Goal: Information Seeking & Learning: Check status

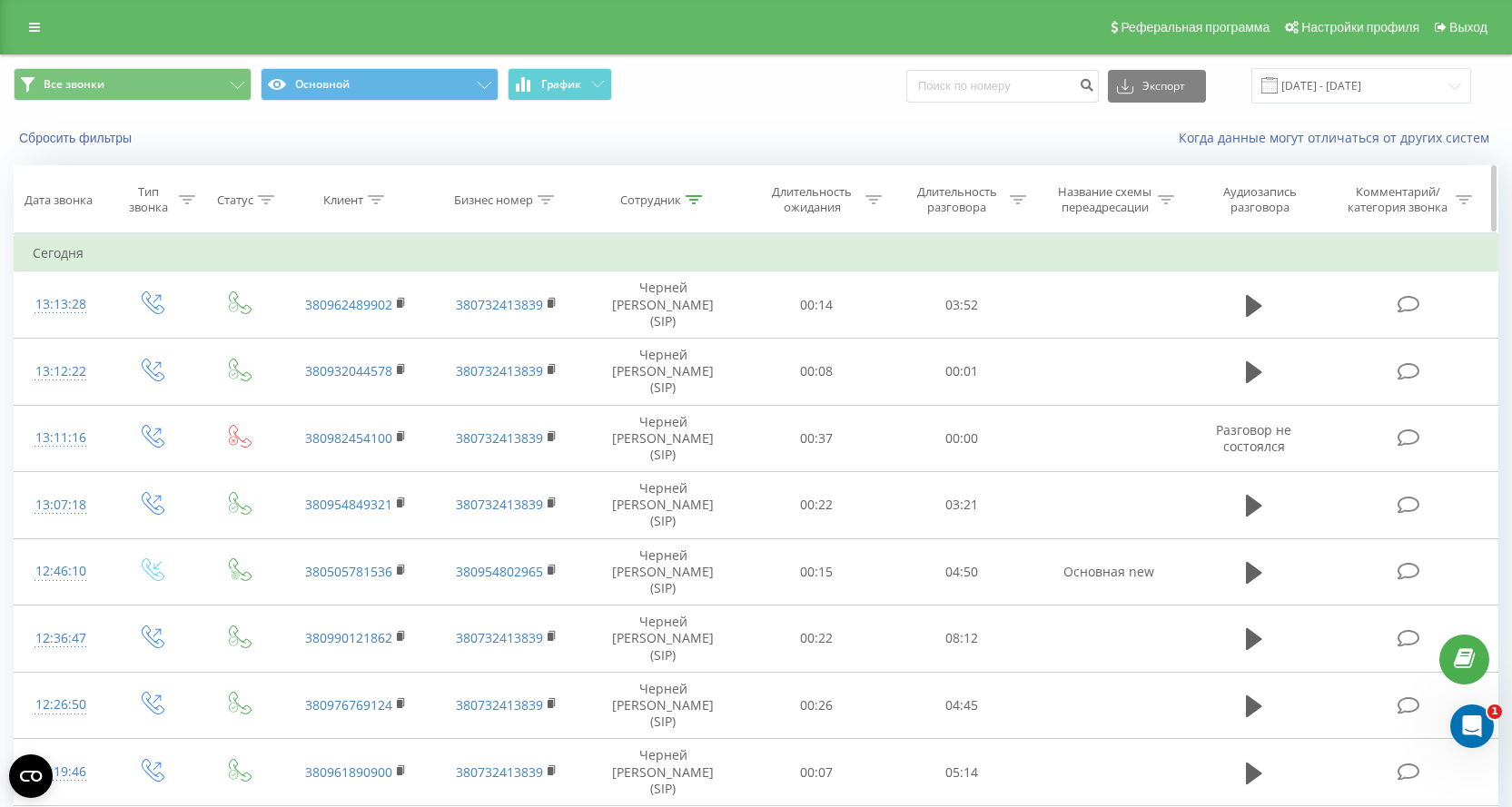
click at [691, 202] on icon at bounding box center [694, 200] width 17 height 9
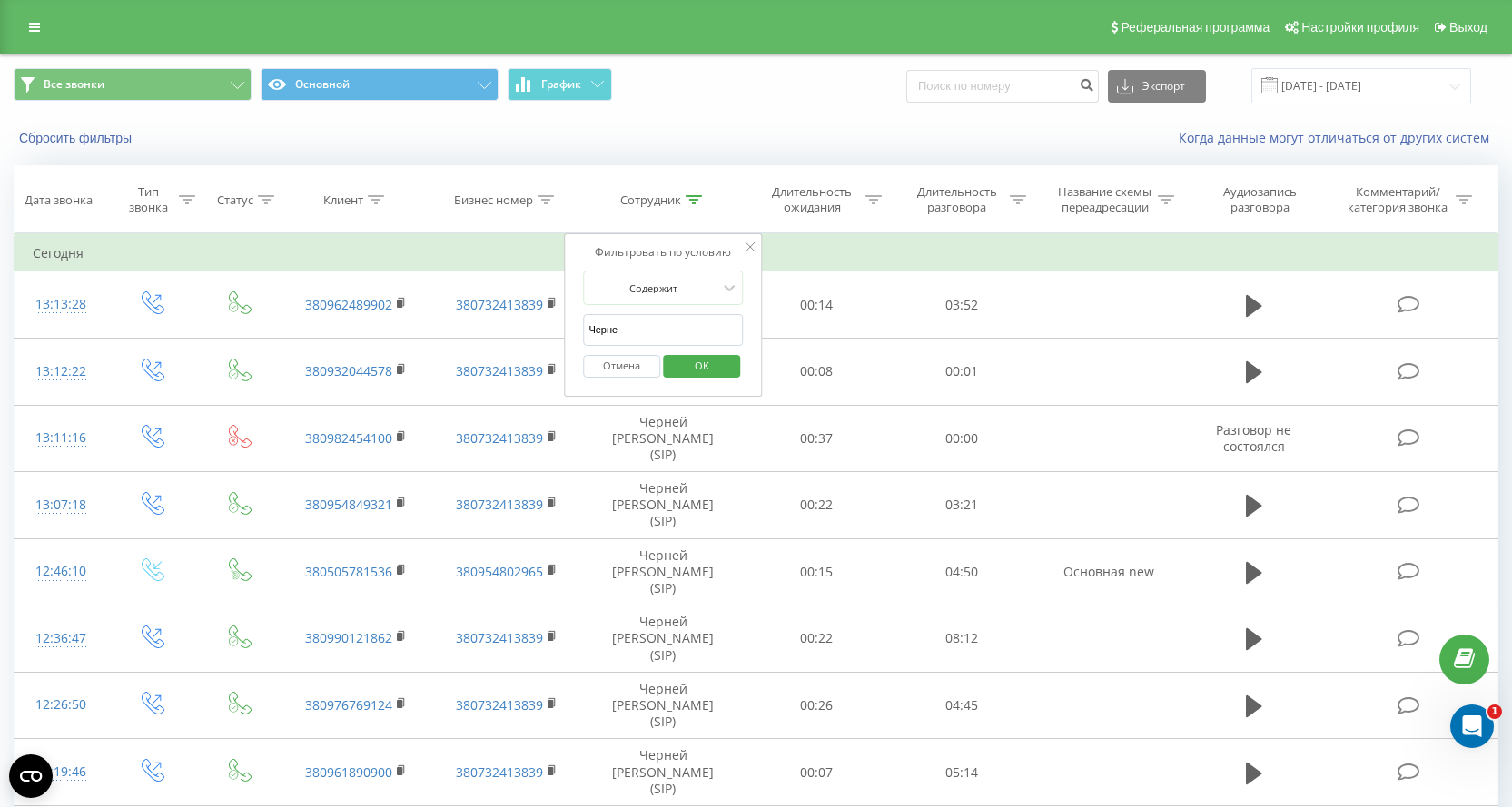
drag, startPoint x: 633, startPoint y: 367, endPoint x: 619, endPoint y: 367, distance: 14.0
click at [633, 366] on button "Отмена" at bounding box center [621, 366] width 77 height 23
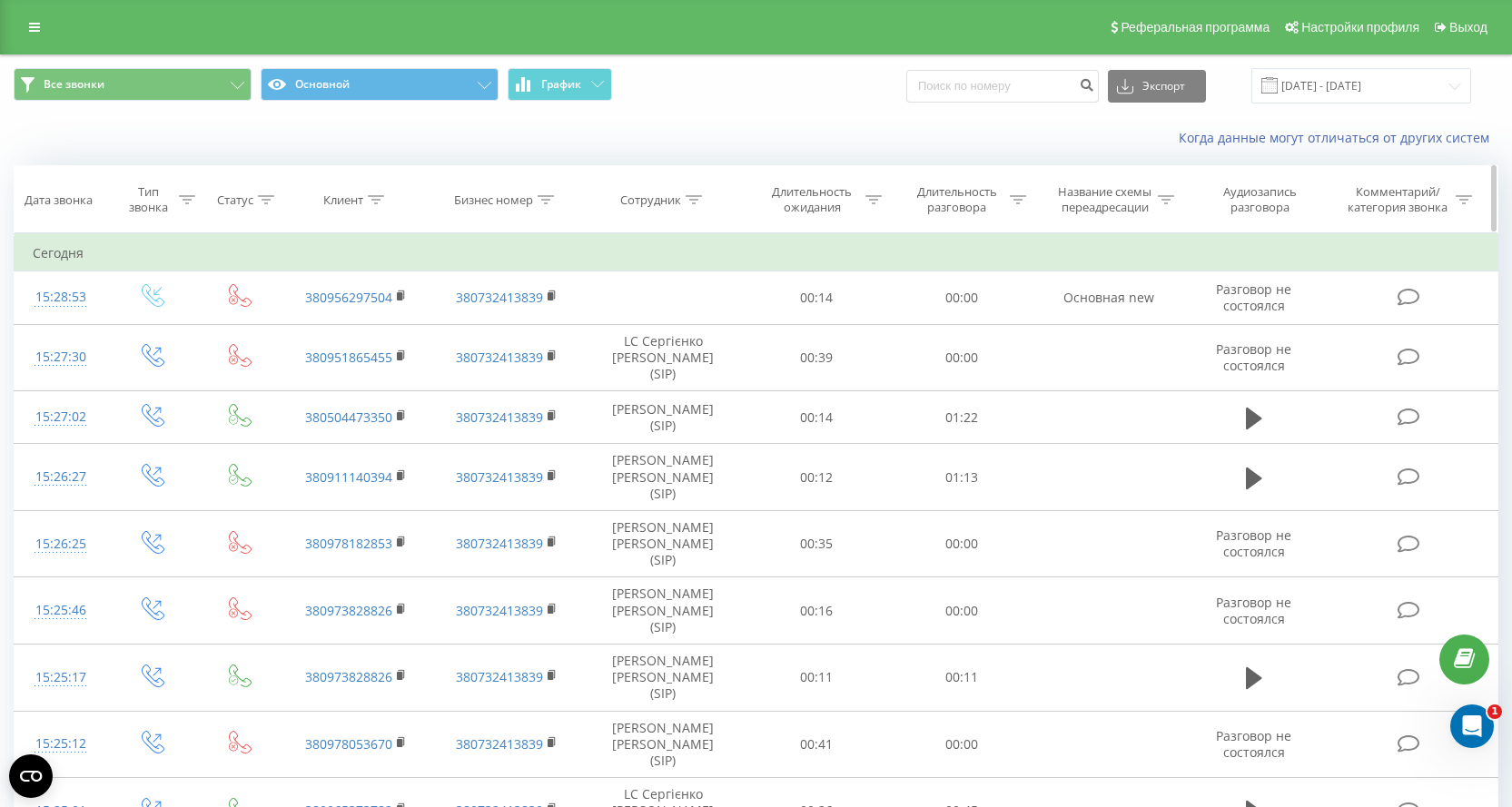
click at [369, 198] on icon at bounding box center [376, 200] width 17 height 9
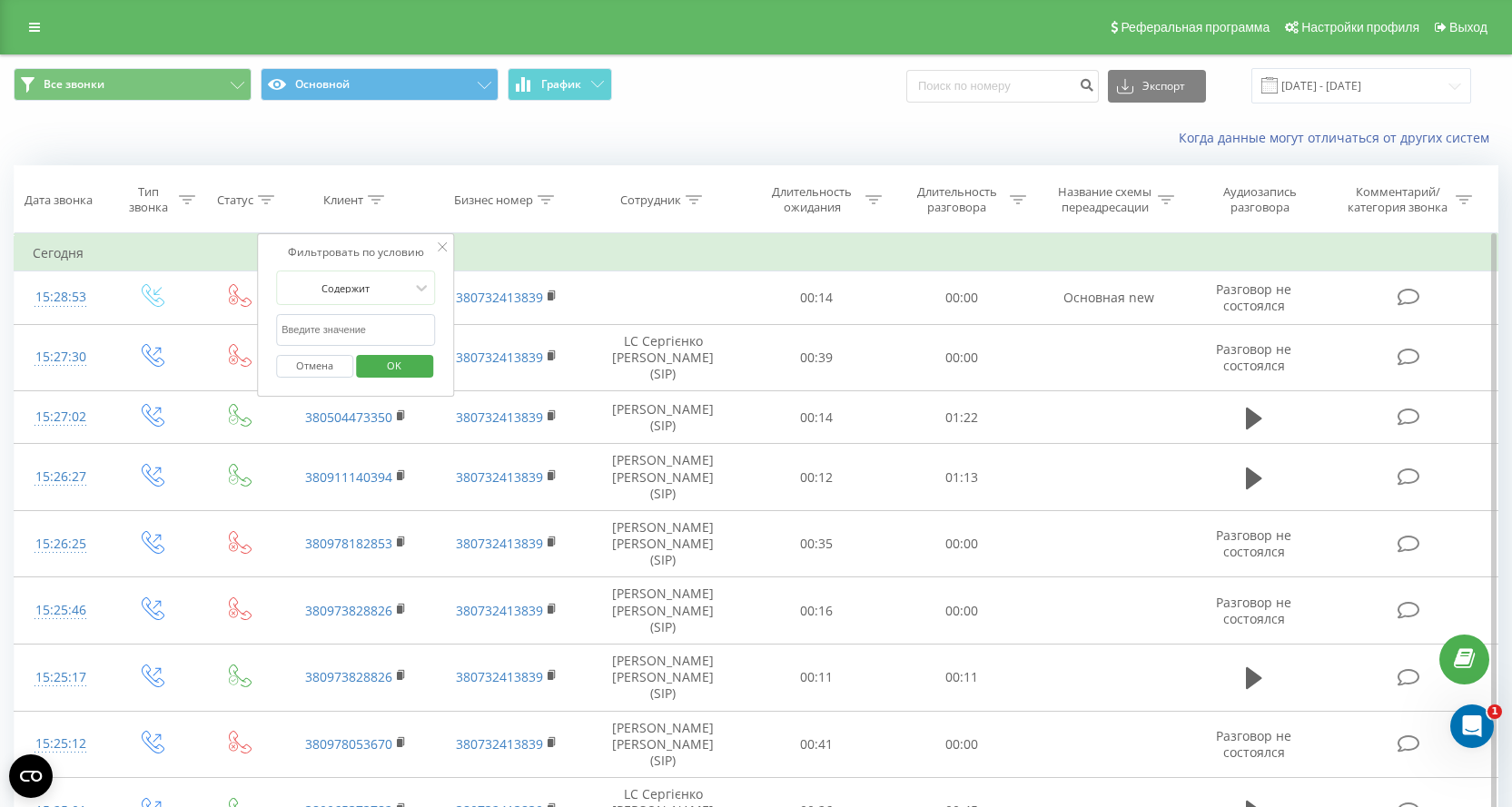
click at [319, 326] on input "text" at bounding box center [356, 329] width 160 height 31
paste input "380973828826"
type input "380973828826"
click at [415, 369] on span "OK" at bounding box center [394, 366] width 51 height 28
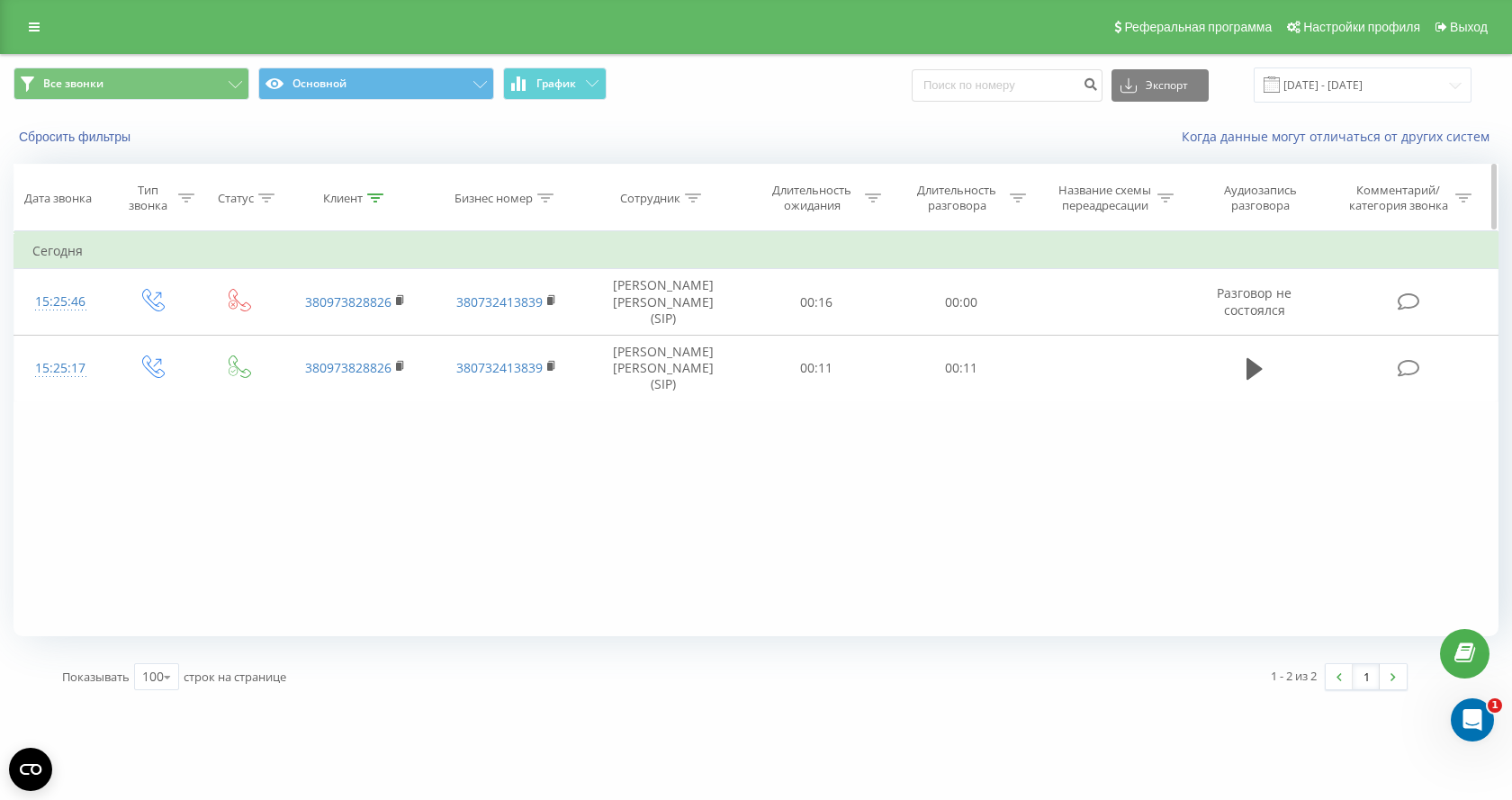
click at [373, 202] on icon at bounding box center [375, 198] width 17 height 9
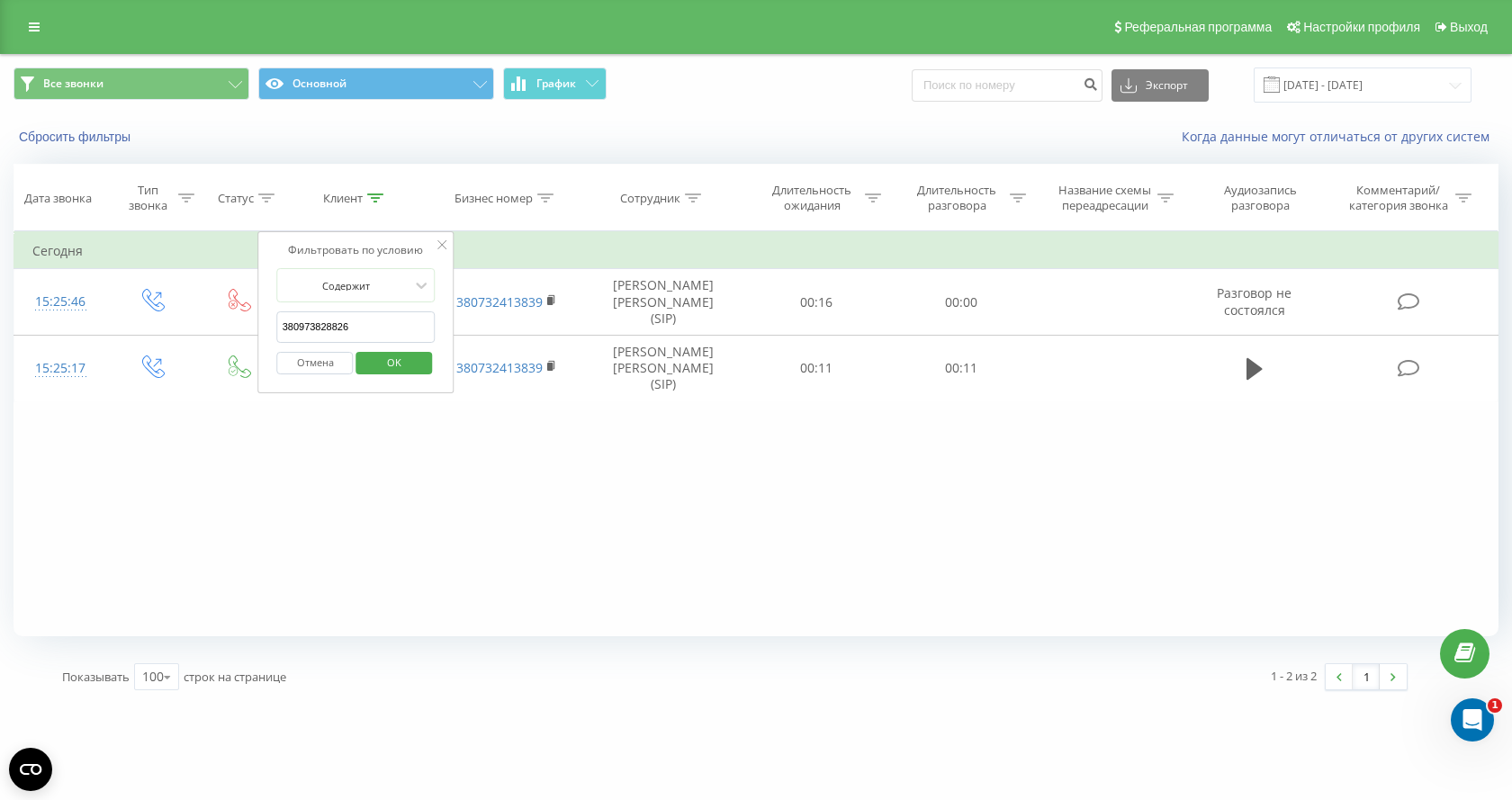
click at [332, 361] on button "Отмена" at bounding box center [315, 362] width 76 height 23
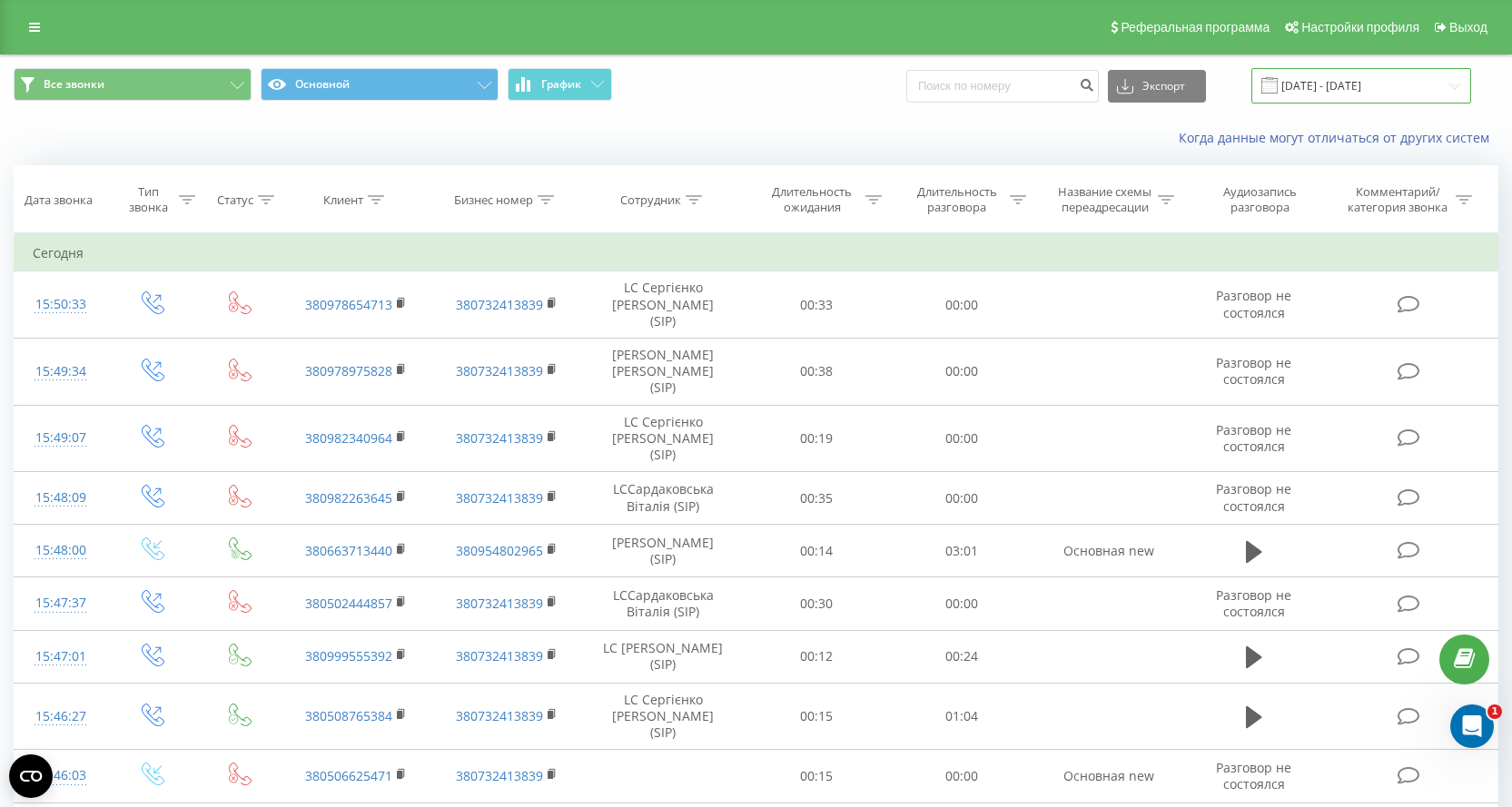
click at [1364, 80] on input "[DATE] - [DATE]" at bounding box center [1361, 86] width 219 height 35
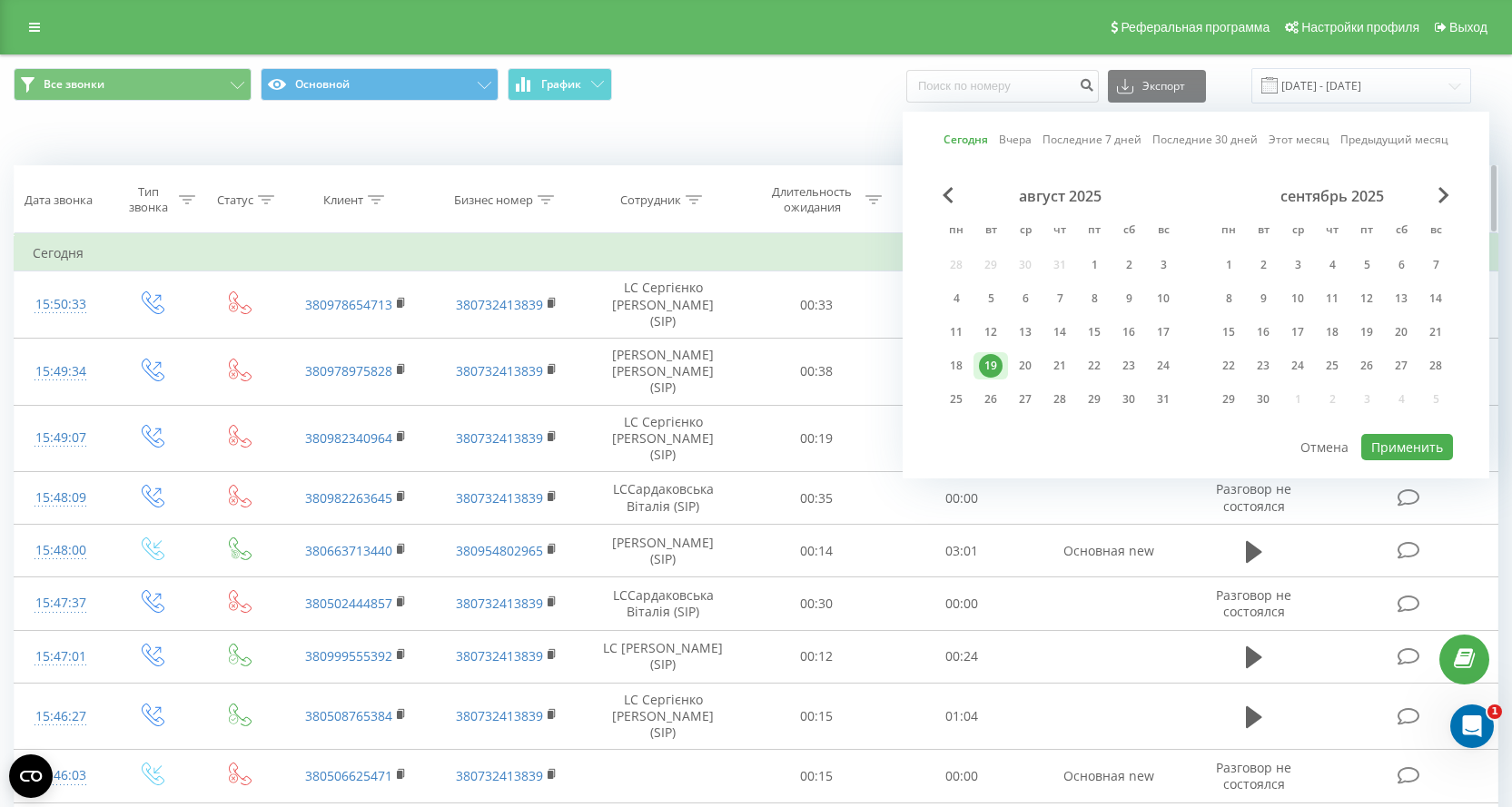
click at [694, 204] on icon at bounding box center [694, 200] width 17 height 9
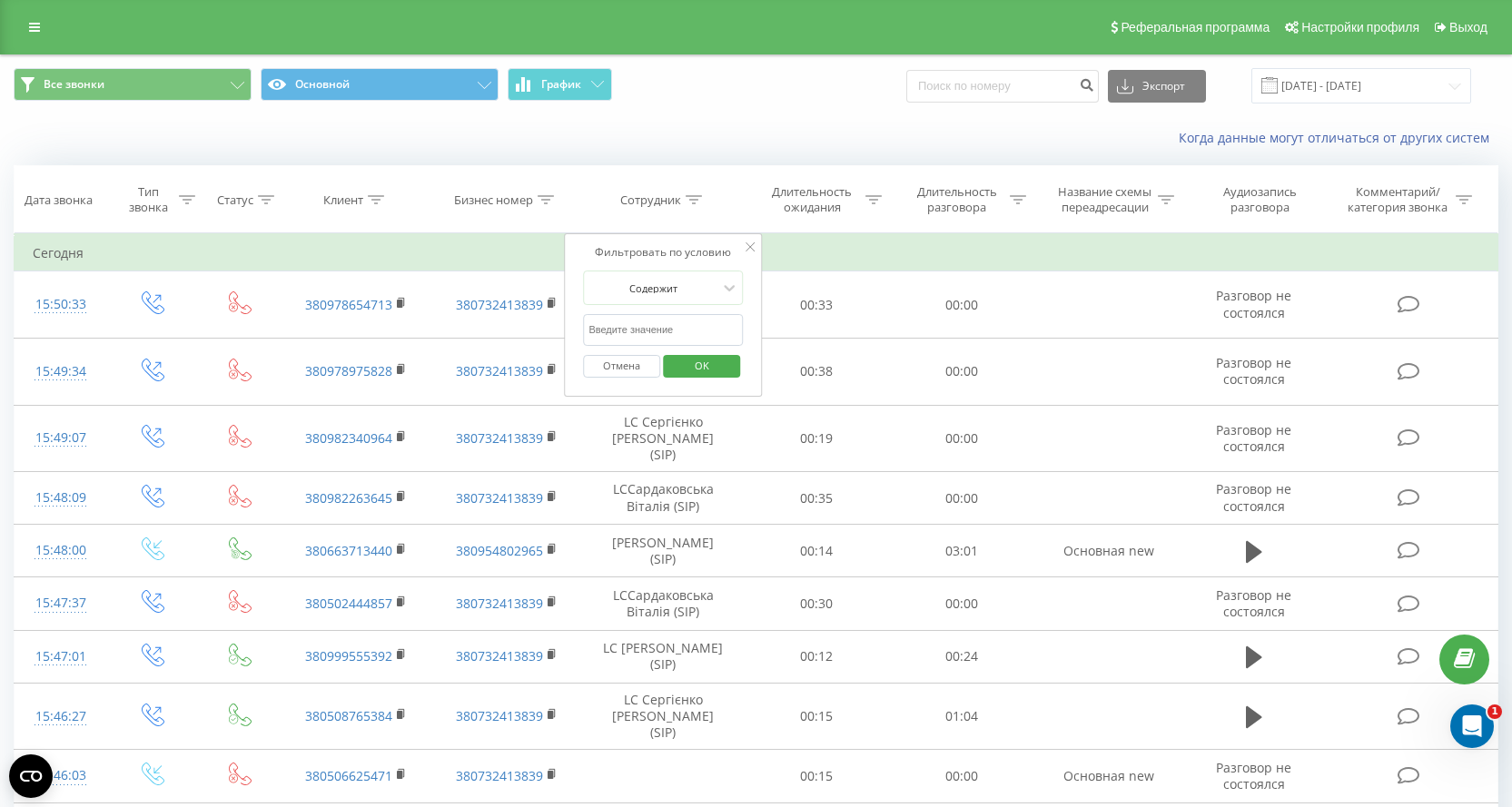
click at [648, 330] on input "Черне" at bounding box center [663, 329] width 160 height 31
type input "Черне"
click at [705, 363] on span "OK" at bounding box center [702, 366] width 51 height 28
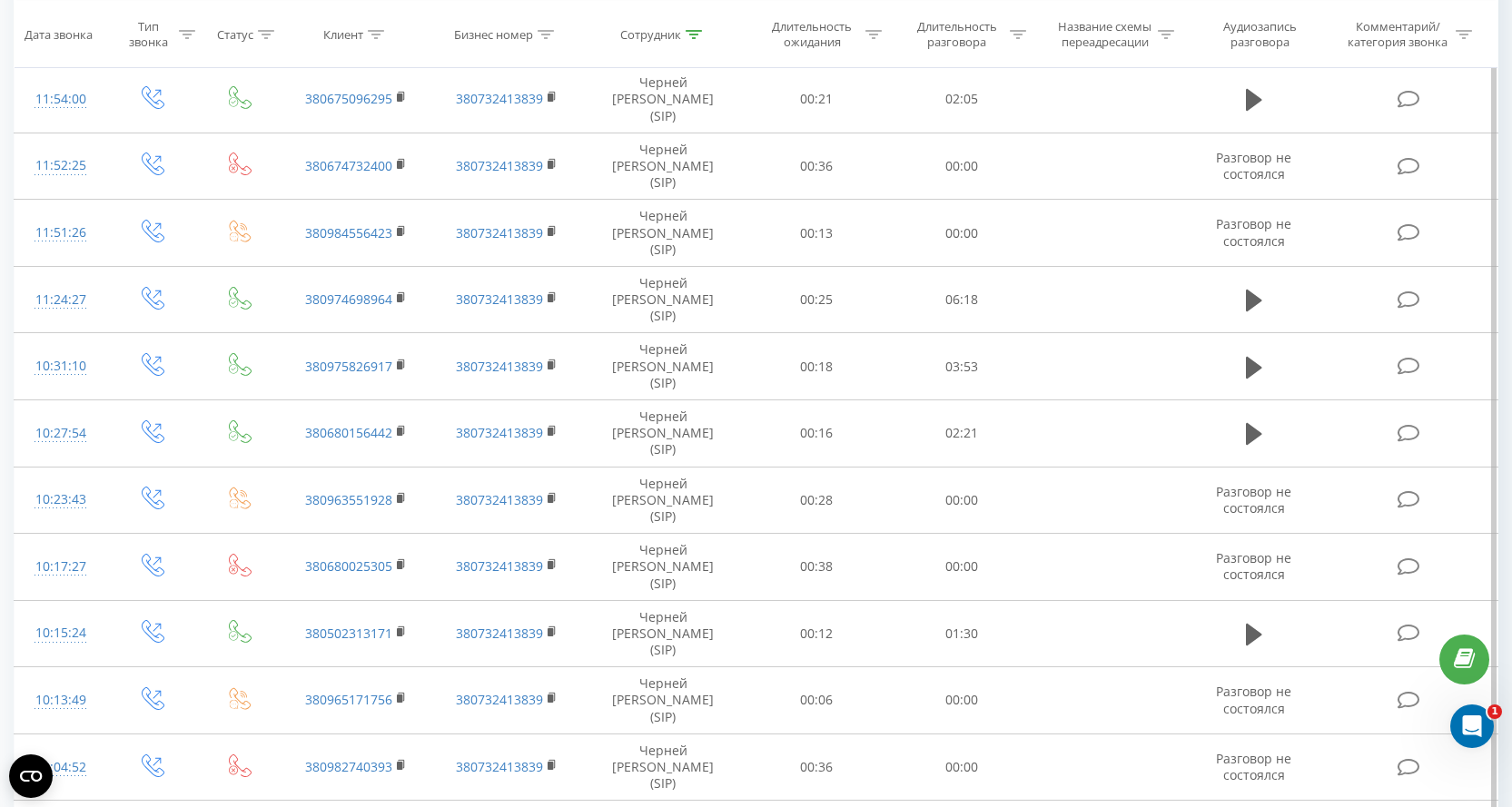
scroll to position [2808, 0]
